Goal: Information Seeking & Learning: Learn about a topic

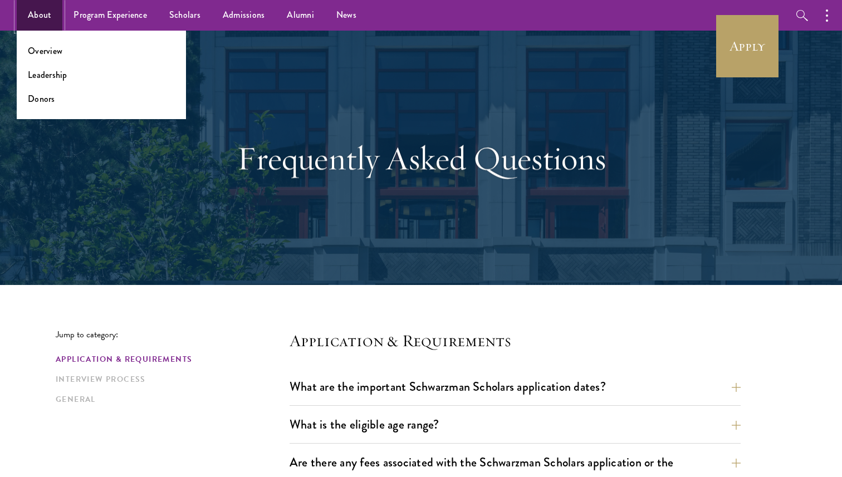
click at [45, 13] on link "About" at bounding box center [40, 15] width 46 height 31
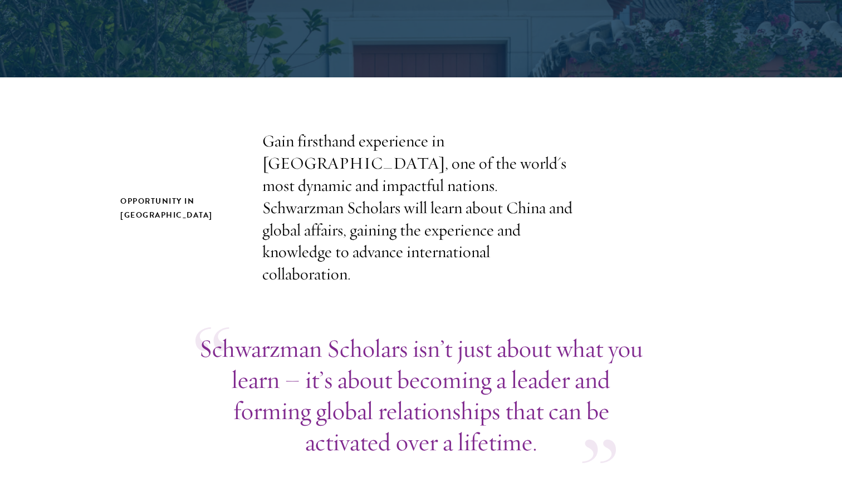
scroll to position [280, 0]
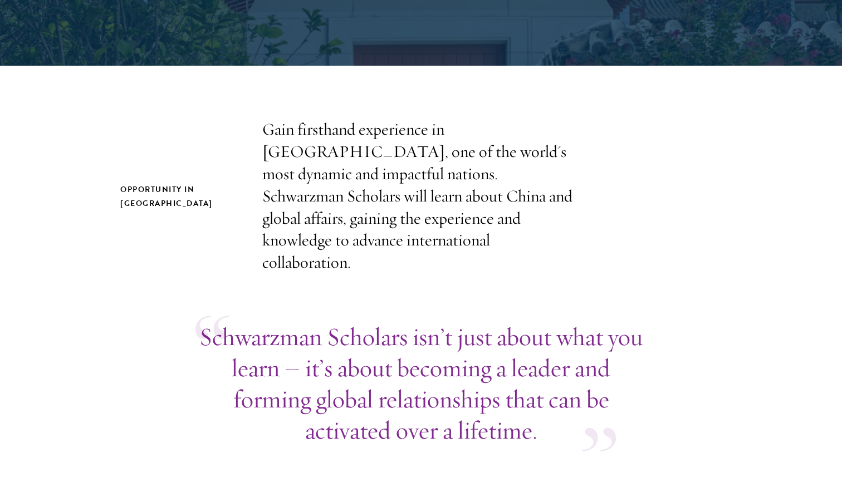
click at [396, 219] on p "Gain firsthand experience in [GEOGRAPHIC_DATA], one of the world's most dynamic…" at bounding box center [421, 196] width 318 height 155
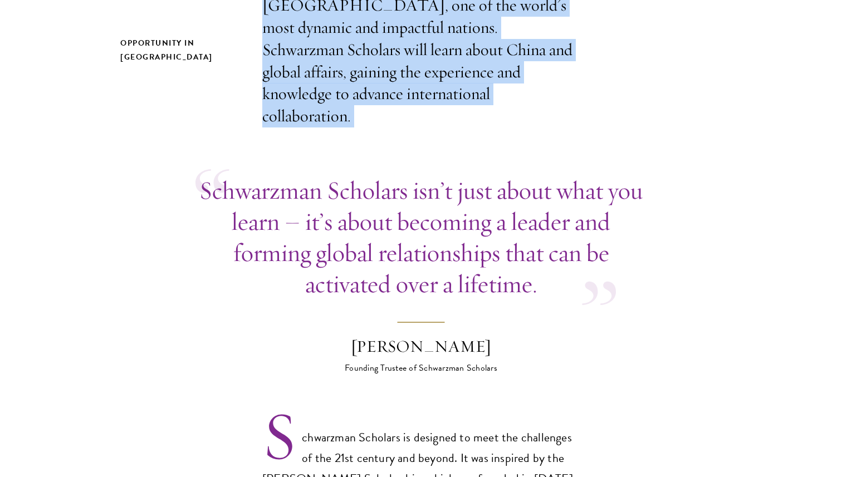
click at [396, 219] on p "Schwarzman Scholars isn’t just about what you learn – it’s about becoming a lea…" at bounding box center [421, 237] width 451 height 125
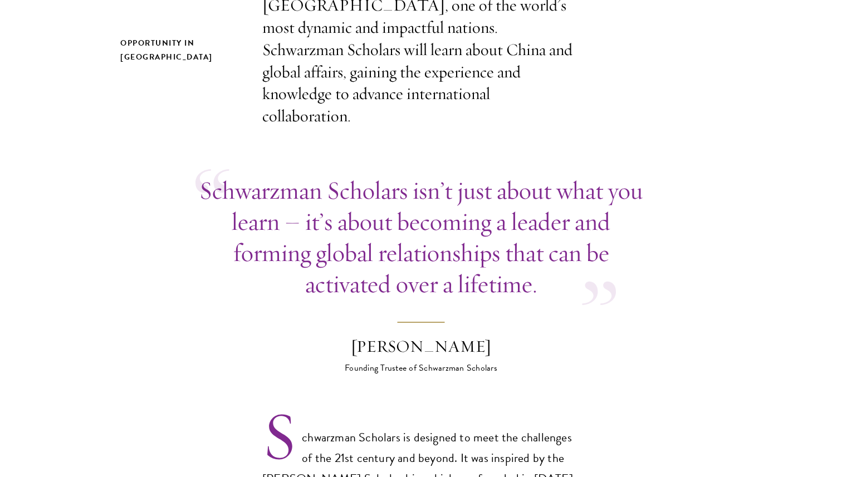
click at [396, 219] on p "Schwarzman Scholars isn’t just about what you learn – it’s about becoming a lea…" at bounding box center [421, 237] width 451 height 125
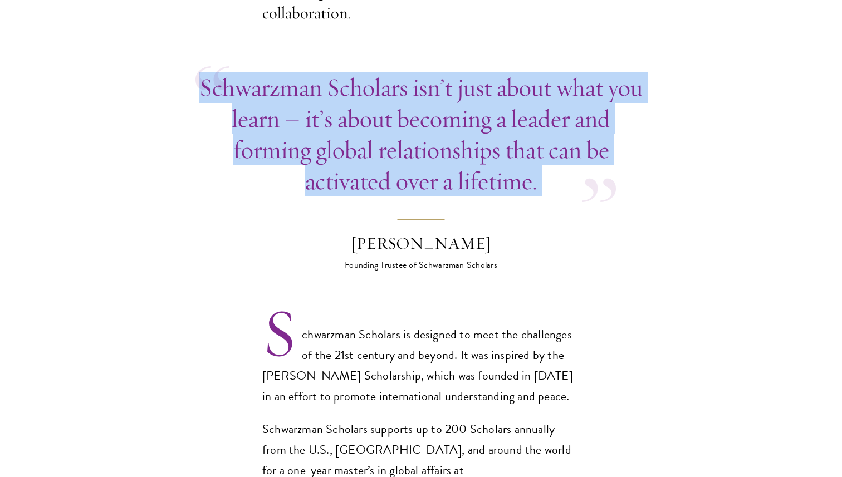
scroll to position [625, 0]
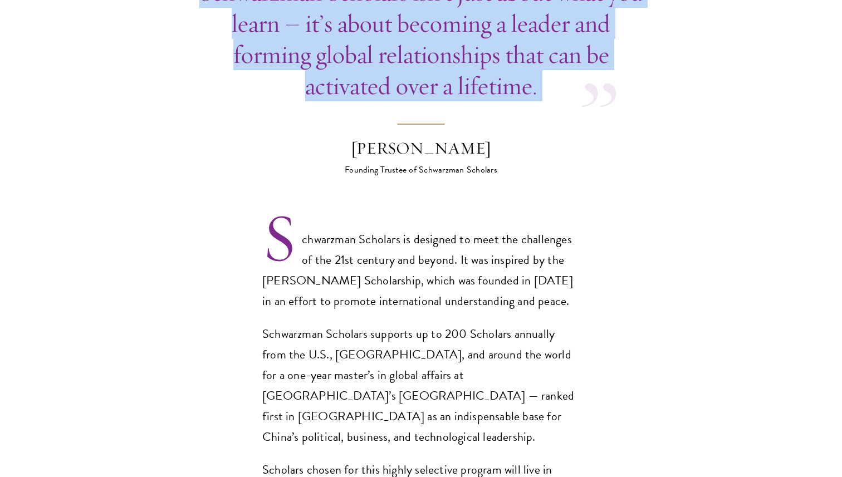
click at [396, 230] on p "Schwarzman Scholars is designed to meet the challenges of the 21st century and …" at bounding box center [421, 271] width 318 height 82
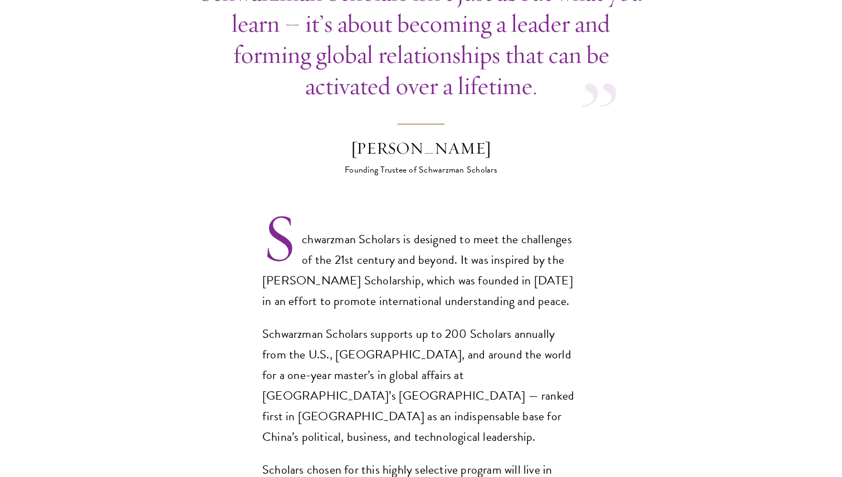
click at [396, 230] on p "Schwarzman Scholars is designed to meet the challenges of the 21st century and …" at bounding box center [421, 271] width 318 height 82
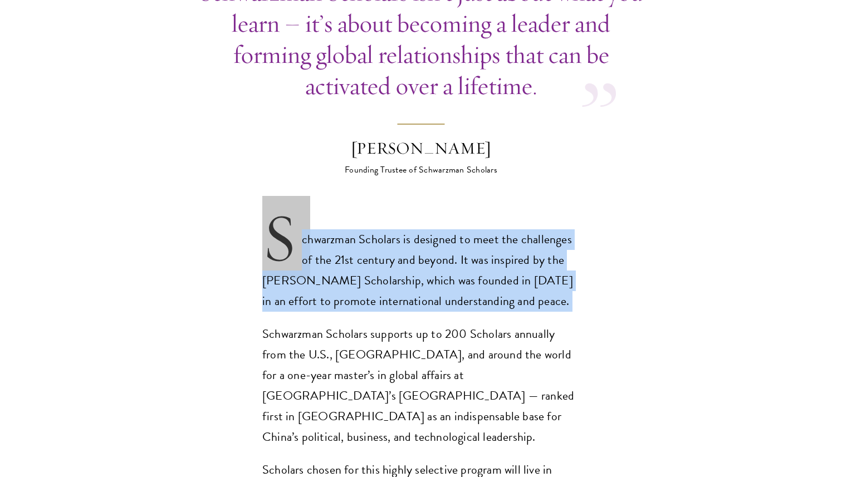
click at [396, 230] on p "Schwarzman Scholars is designed to meet the challenges of the 21st century and …" at bounding box center [421, 271] width 318 height 82
click at [430, 351] on p "Schwarzman Scholars supports up to 200 Scholars annually from the U.S., [GEOGRA…" at bounding box center [421, 386] width 318 height 124
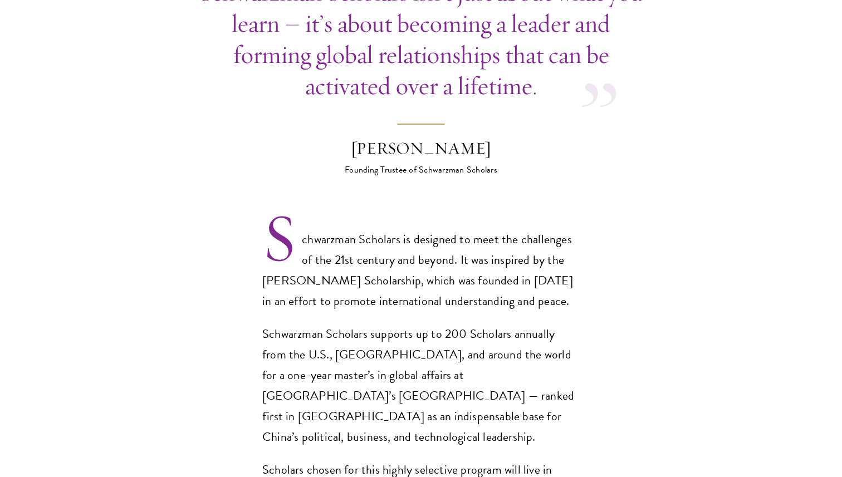
click at [430, 351] on p "Schwarzman Scholars supports up to 200 Scholars annually from the U.S., [GEOGRA…" at bounding box center [421, 386] width 318 height 124
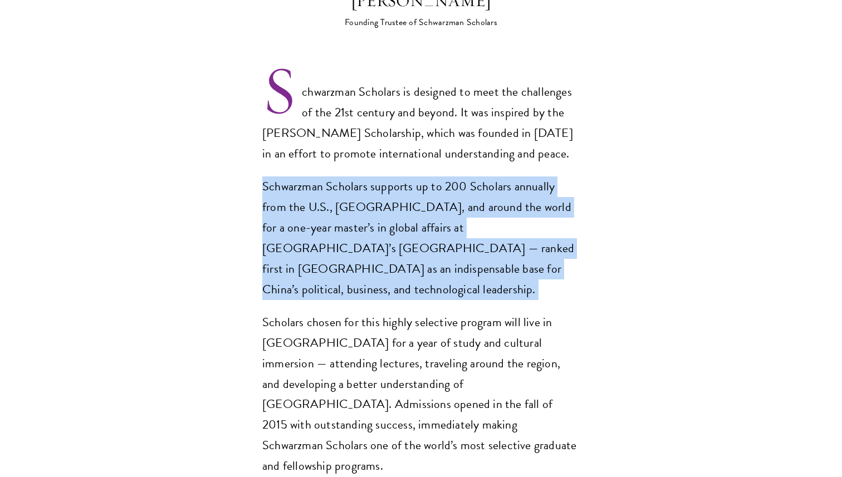
click at [430, 351] on p "Scholars chosen for this highly selective program will live in [GEOGRAPHIC_DATA…" at bounding box center [421, 395] width 318 height 165
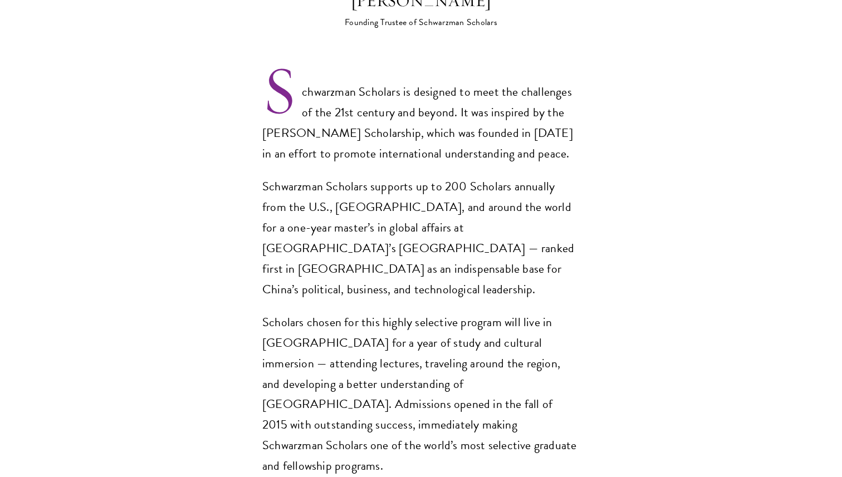
click at [430, 351] on p "Scholars chosen for this highly selective program will live in [GEOGRAPHIC_DATA…" at bounding box center [421, 395] width 318 height 165
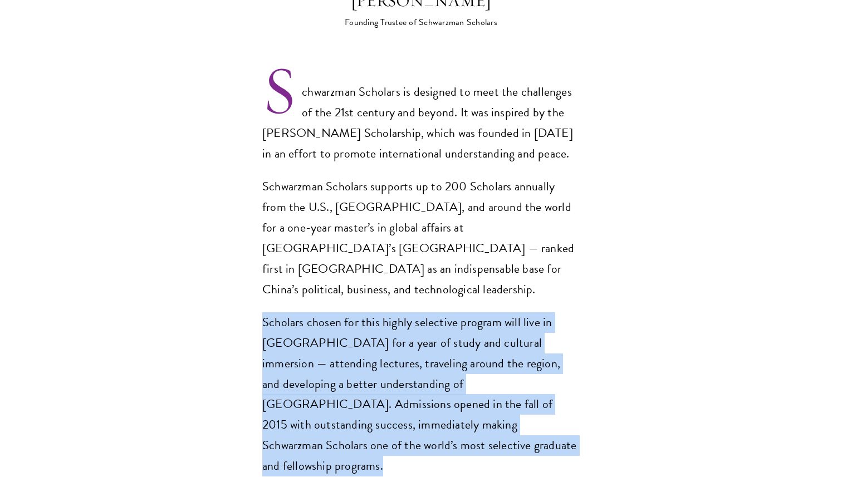
click at [430, 351] on p "Scholars chosen for this highly selective program will live in [GEOGRAPHIC_DATA…" at bounding box center [421, 395] width 318 height 165
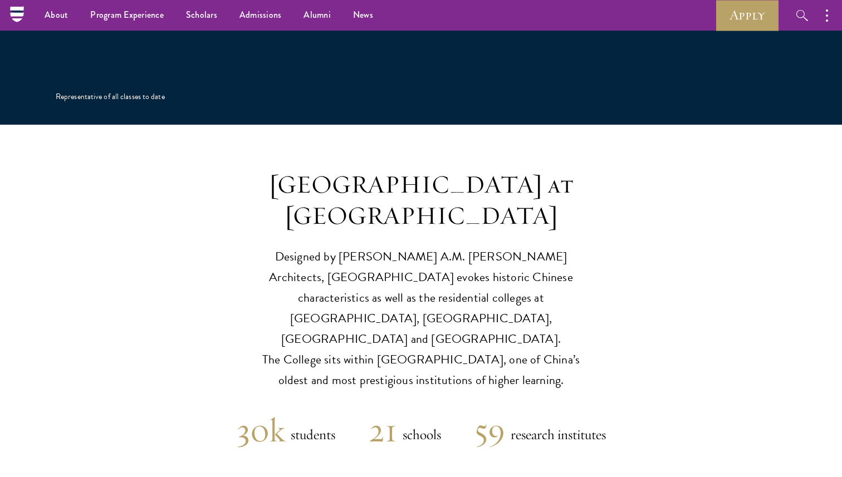
scroll to position [2483, 0]
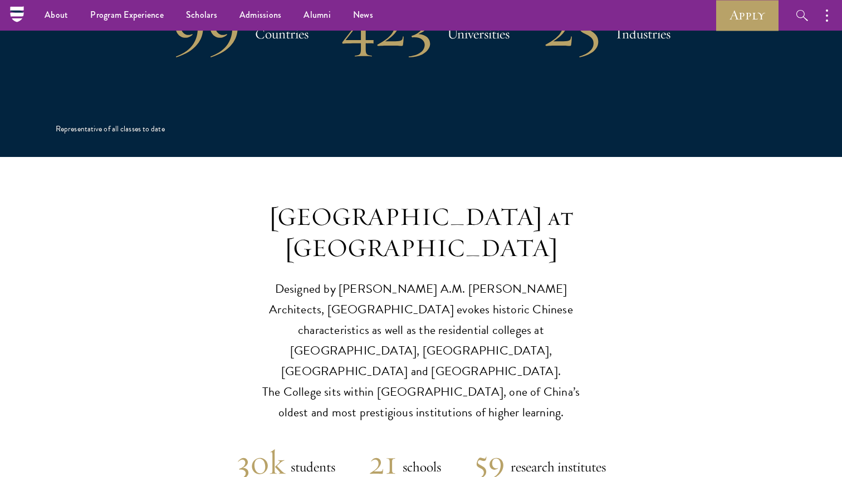
click at [427, 294] on p "Designed by [PERSON_NAME] A.M. [PERSON_NAME] Architects, [GEOGRAPHIC_DATA] evok…" at bounding box center [420, 351] width 345 height 144
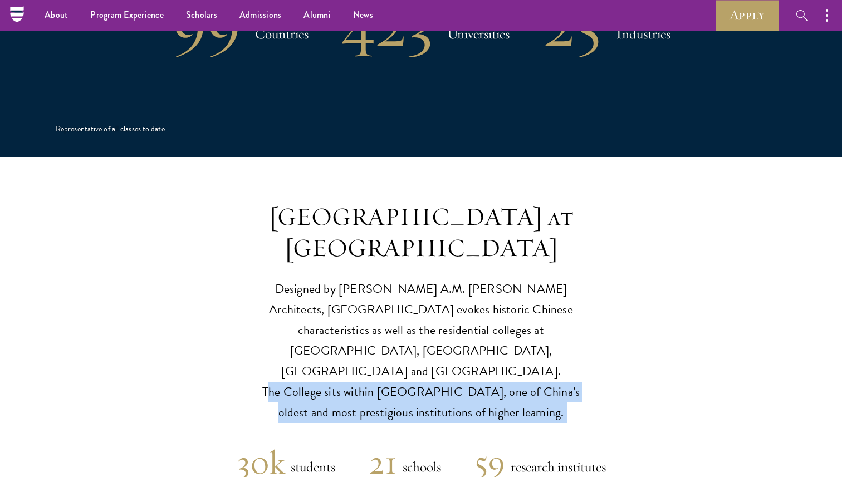
click at [460, 279] on p "Designed by [PERSON_NAME] A.M. [PERSON_NAME] Architects, [GEOGRAPHIC_DATA] evok…" at bounding box center [420, 351] width 345 height 144
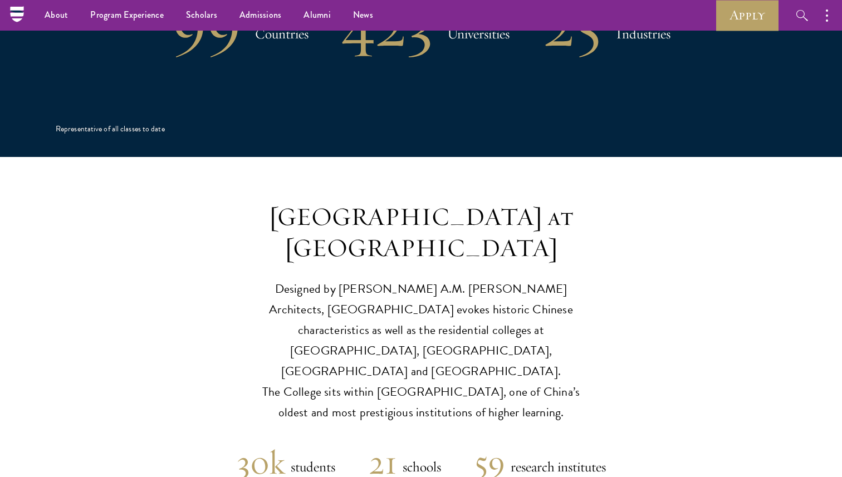
click at [460, 279] on p "Designed by [PERSON_NAME] A.M. [PERSON_NAME] Architects, [GEOGRAPHIC_DATA] evok…" at bounding box center [420, 351] width 345 height 144
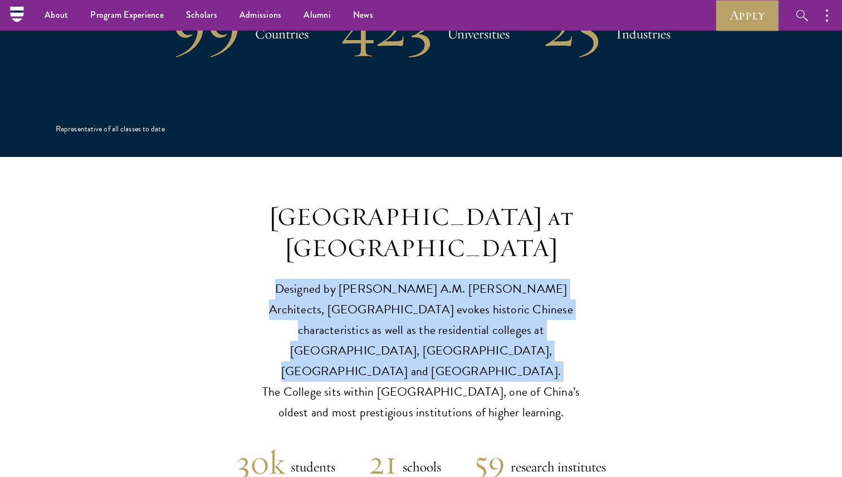
click at [596, 202] on header "[GEOGRAPHIC_DATA] at [GEOGRAPHIC_DATA] Designed by [PERSON_NAME] A.M. [PERSON_N…" at bounding box center [421, 313] width 842 height 222
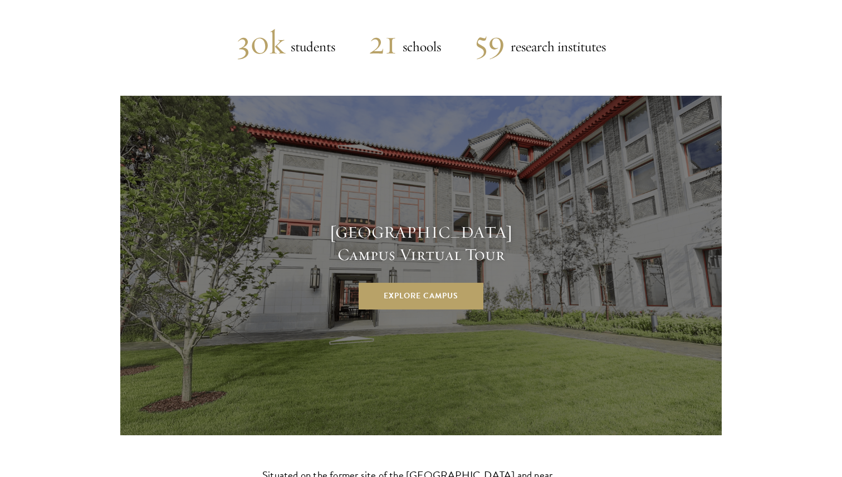
scroll to position [3228, 0]
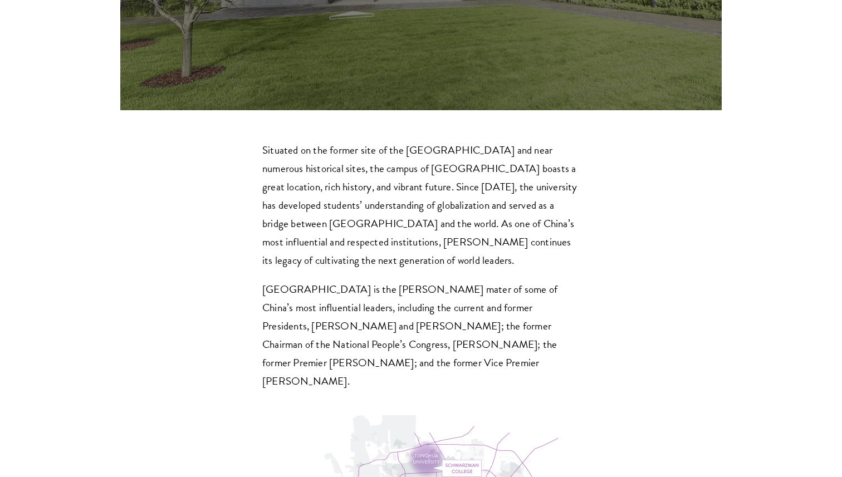
click at [696, 230] on section "Situated on the former site of the [GEOGRAPHIC_DATA] and near numerous historic…" at bounding box center [421, 395] width 842 height 508
